Goal: Find specific page/section

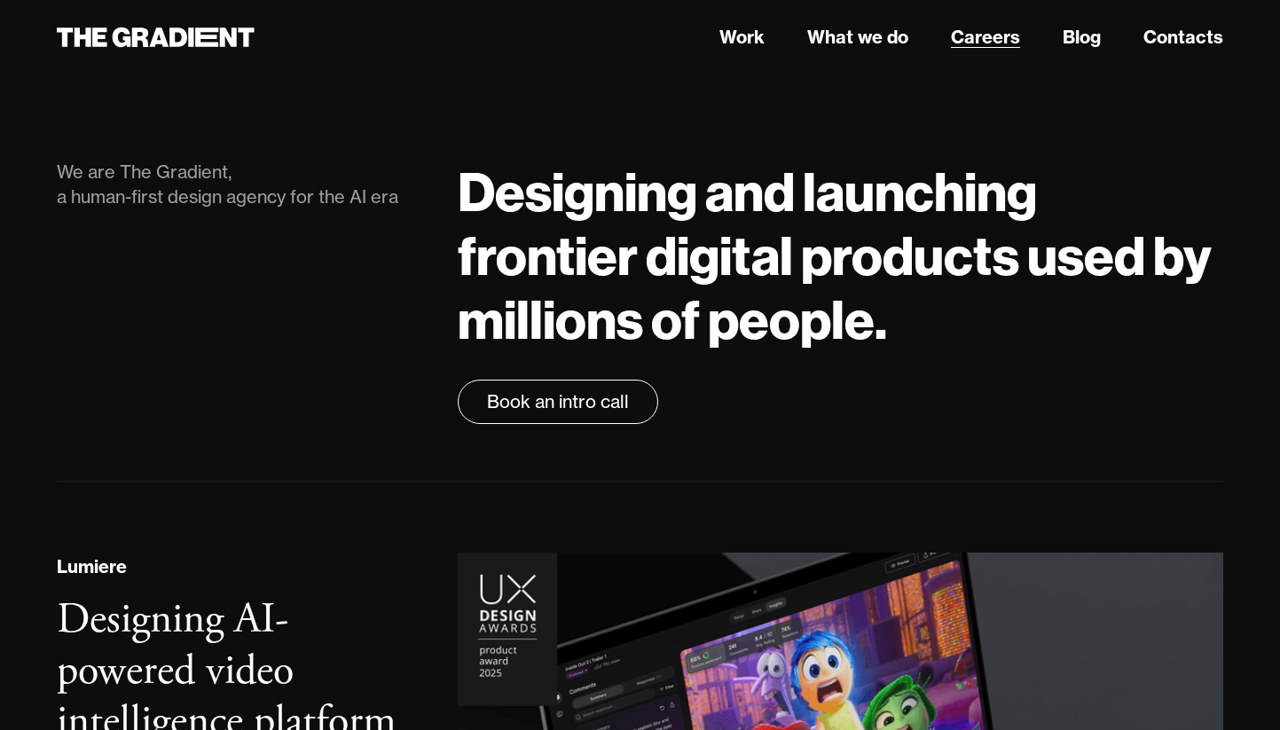
click at [976, 45] on link "Careers" at bounding box center [985, 37] width 69 height 27
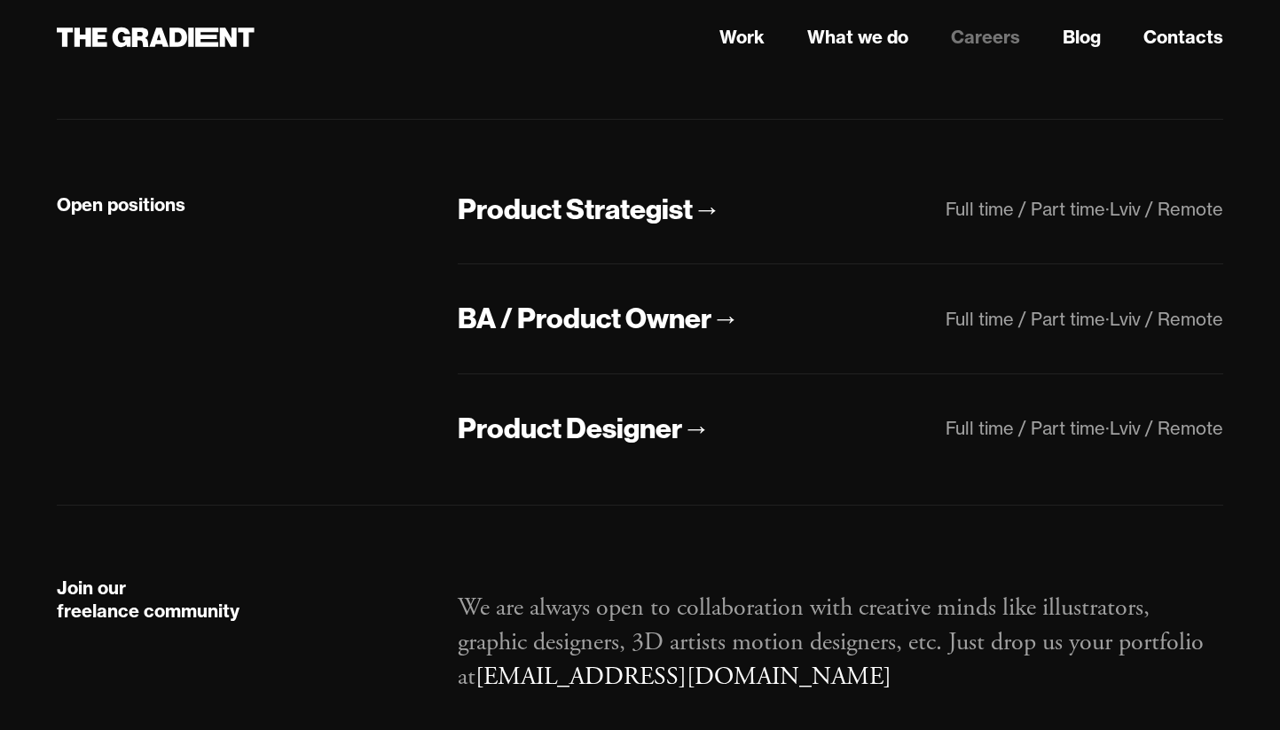
scroll to position [389, 0]
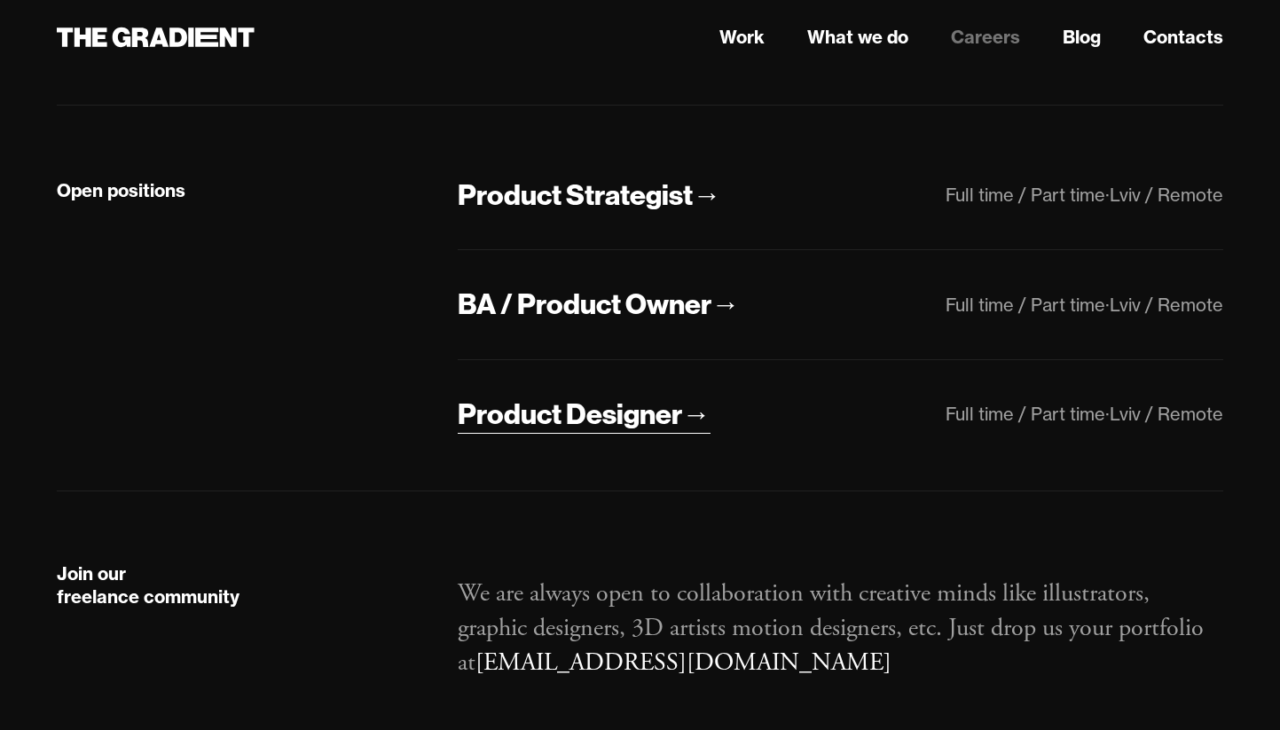
click at [488, 425] on div "Product Designer" at bounding box center [570, 414] width 224 height 37
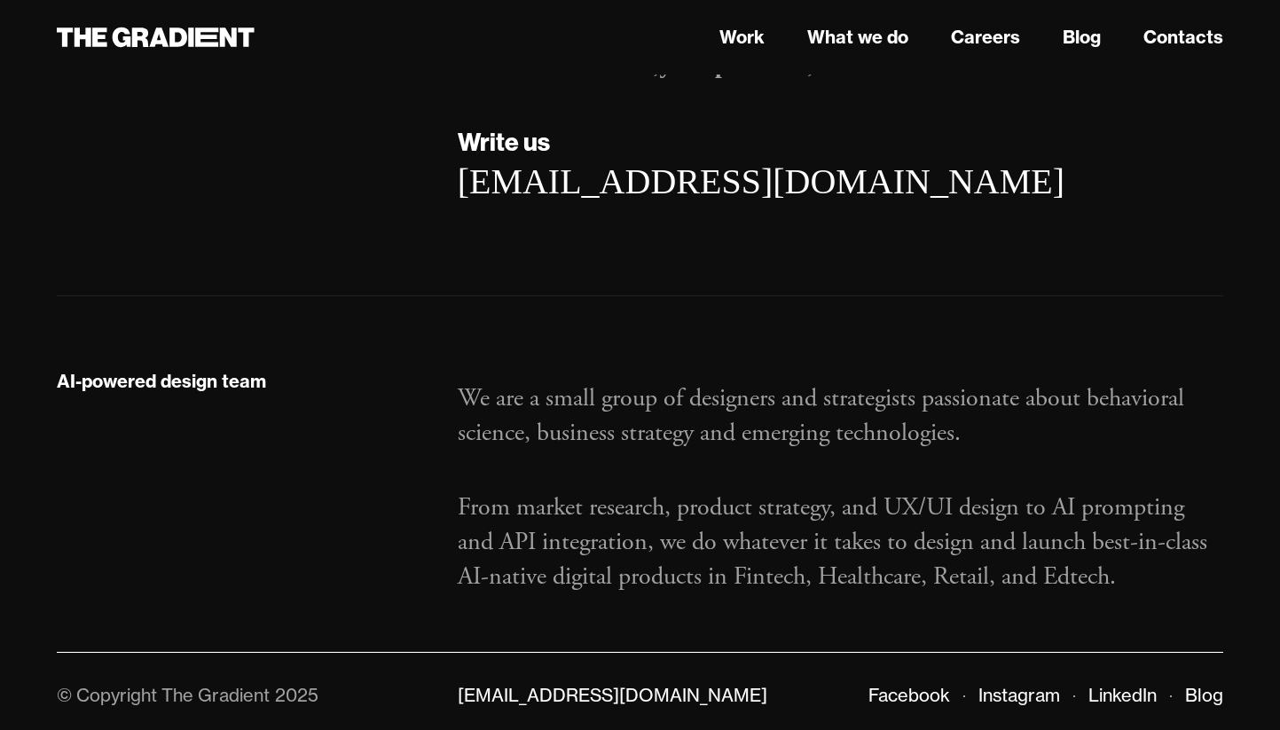
scroll to position [3054, 0]
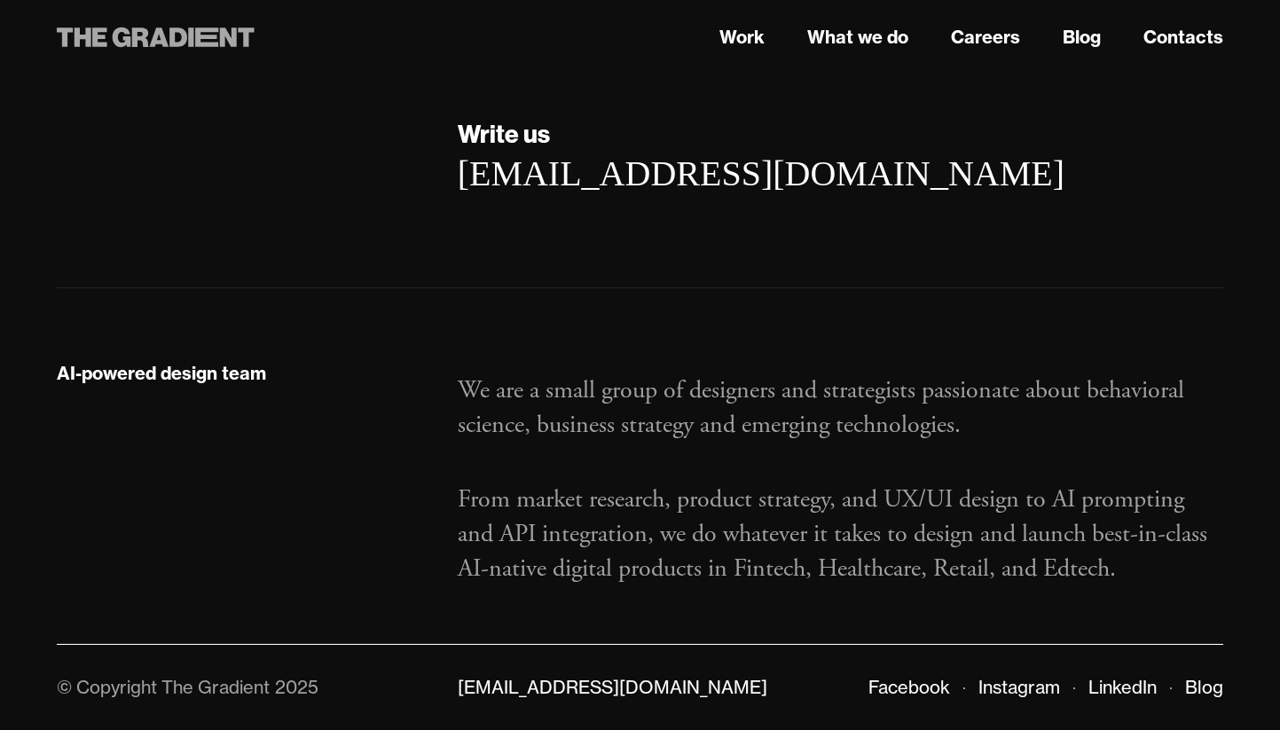
click at [242, 43] on icon at bounding box center [156, 37] width 198 height 32
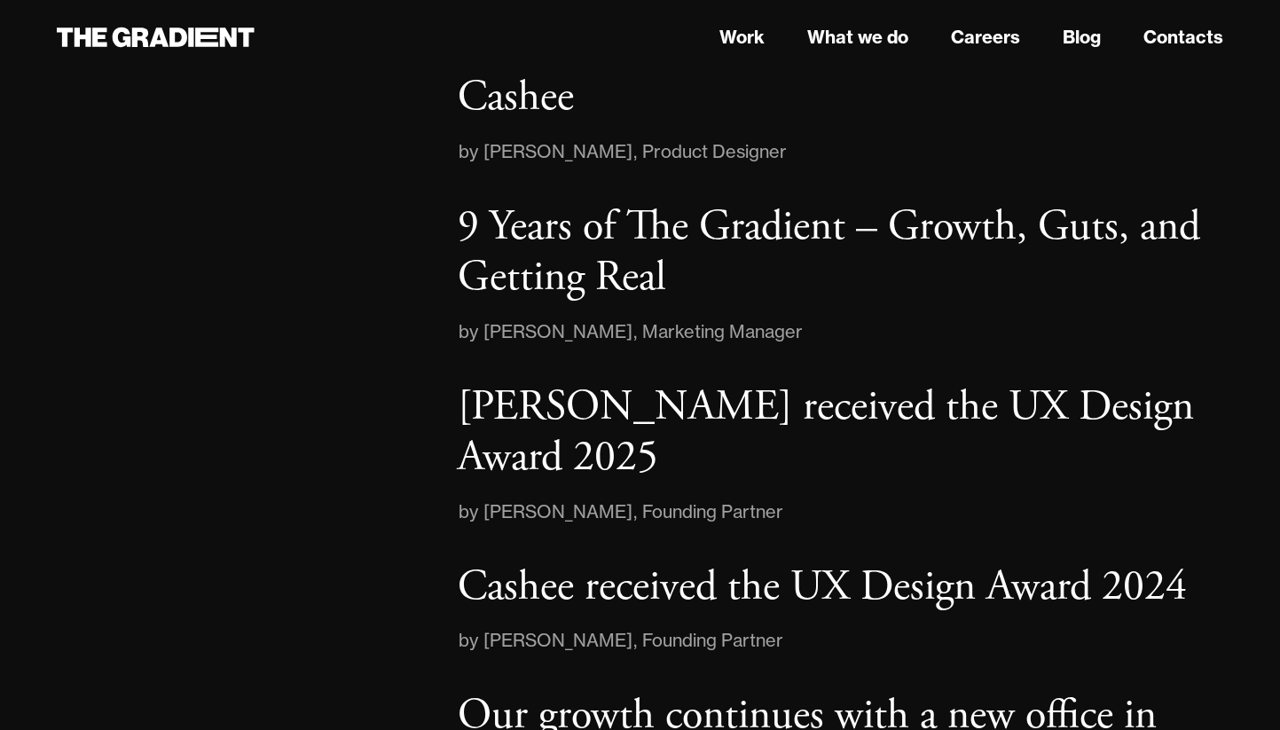
scroll to position [2645, 0]
